Goal: Information Seeking & Learning: Stay updated

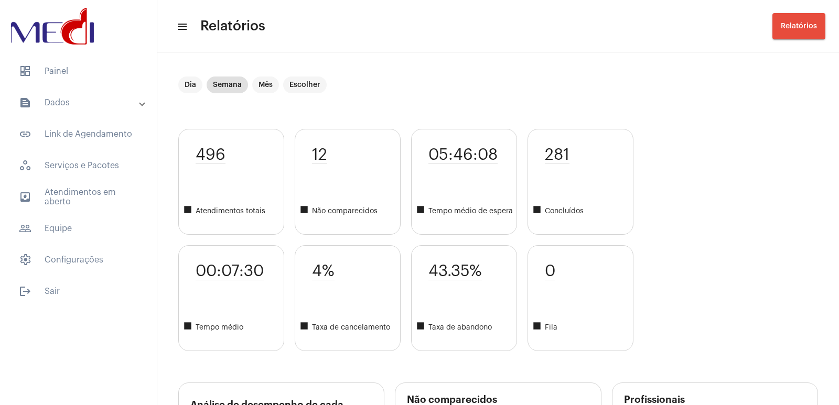
click at [679, 166] on div "496 square Atendimentos totais 00:07:30 square Tempo médio 12 square Não compar…" at bounding box center [498, 240] width 640 height 222
click at [549, 48] on mat-toolbar "menu Relatórios Relatórios" at bounding box center [498, 26] width 682 height 52
